Goal: Task Accomplishment & Management: Use online tool/utility

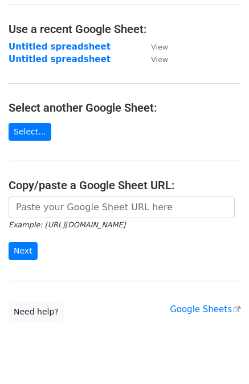
scroll to position [57, 0]
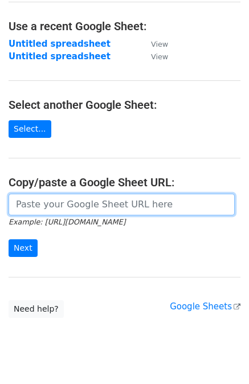
click at [108, 210] on input "url" at bounding box center [122, 205] width 226 height 22
type input "v"
click at [99, 208] on input "v" at bounding box center [122, 205] width 226 height 22
paste input "https://docs.google.com/spreadsheets/d/1y7g57FQvGMqyYa6Rr47_qaADGXTo4QEbwKIm0m2…"
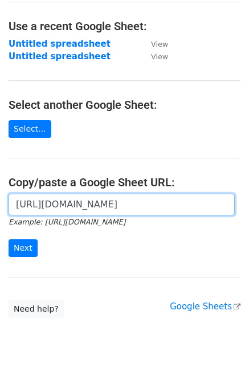
scroll to position [0, 259]
type input "https://docs.google.com/spreadsheets/d/1y7g57FQvGMqyYa6Rr47_qaADGXTo4QEbwKIm0m2…"
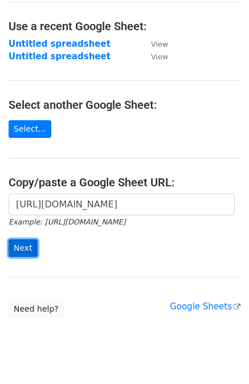
click at [27, 249] on input "Next" at bounding box center [23, 249] width 29 height 18
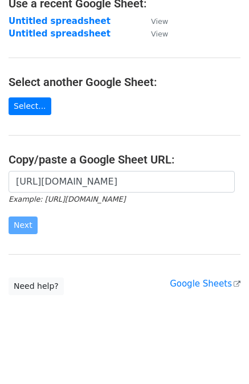
scroll to position [80, 0]
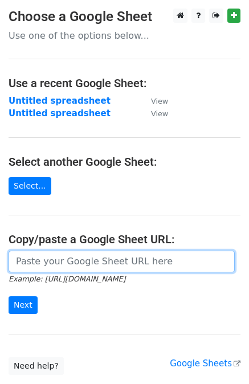
click at [81, 261] on input "url" at bounding box center [122, 262] width 226 height 22
paste input "https://docs.google.com/spreadsheets/d/1y7g57FQvGMqyYa6Rr47_qaADGXTo4QEbwKIm0m2…"
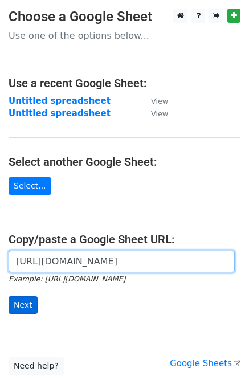
type input "https://docs.google.com/spreadsheets/d/1y7g57FQvGMqyYa6Rr47_qaADGXTo4QEbwKIm0m2…"
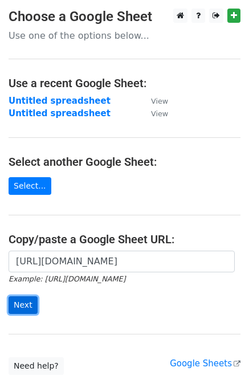
scroll to position [0, 0]
click at [27, 303] on input "Next" at bounding box center [23, 306] width 29 height 18
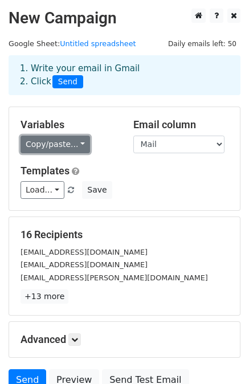
click at [52, 144] on link "Copy/paste..." at bounding box center [56, 145] width 70 height 18
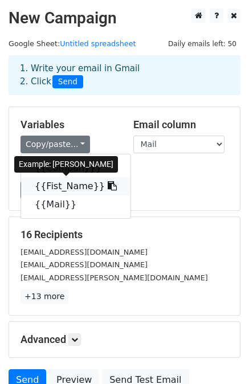
click at [108, 188] on icon at bounding box center [112, 185] width 9 height 9
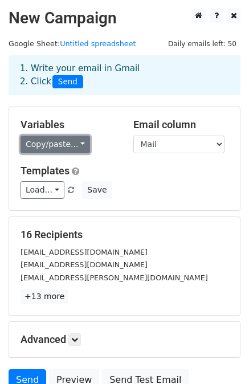
click at [70, 144] on link "Copy/paste..." at bounding box center [56, 145] width 70 height 18
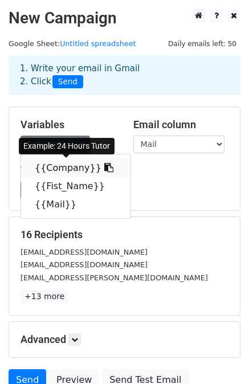
click at [104, 169] on icon at bounding box center [108, 167] width 9 height 9
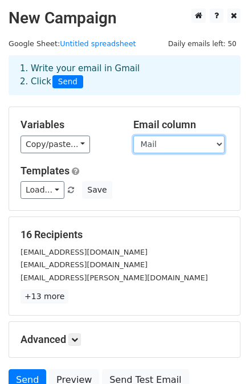
click at [190, 150] on select "Company Fist_Name Mail" at bounding box center [178, 145] width 91 height 18
click at [192, 144] on select "Company Fist_Name Mail" at bounding box center [178, 145] width 91 height 18
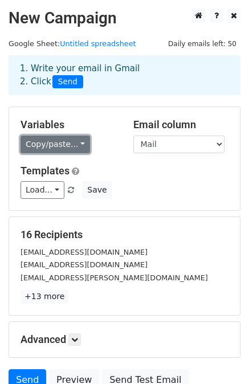
click at [75, 143] on link "Copy/paste..." at bounding box center [56, 145] width 70 height 18
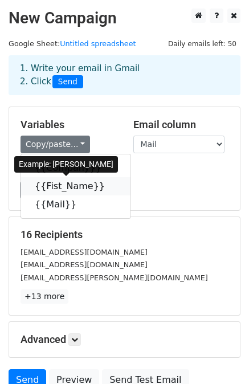
click at [108, 188] on icon at bounding box center [112, 185] width 9 height 9
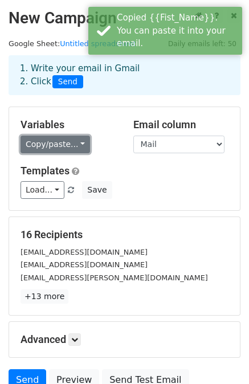
click at [44, 144] on link "Copy/paste..." at bounding box center [56, 145] width 70 height 18
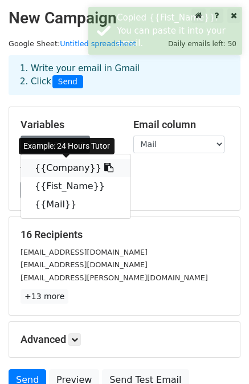
click at [59, 169] on link "{{Company}}" at bounding box center [76, 168] width 110 height 18
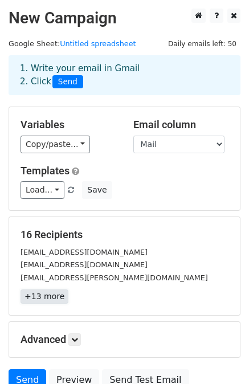
click at [54, 299] on link "+13 more" at bounding box center [45, 297] width 48 height 14
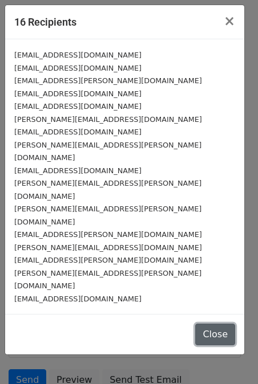
click at [214, 324] on button "Close" at bounding box center [215, 335] width 40 height 22
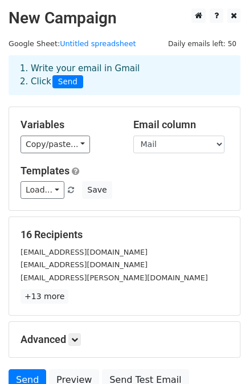
click at [103, 172] on h5 "Templates" at bounding box center [125, 171] width 208 height 13
